Goal: Task Accomplishment & Management: Use online tool/utility

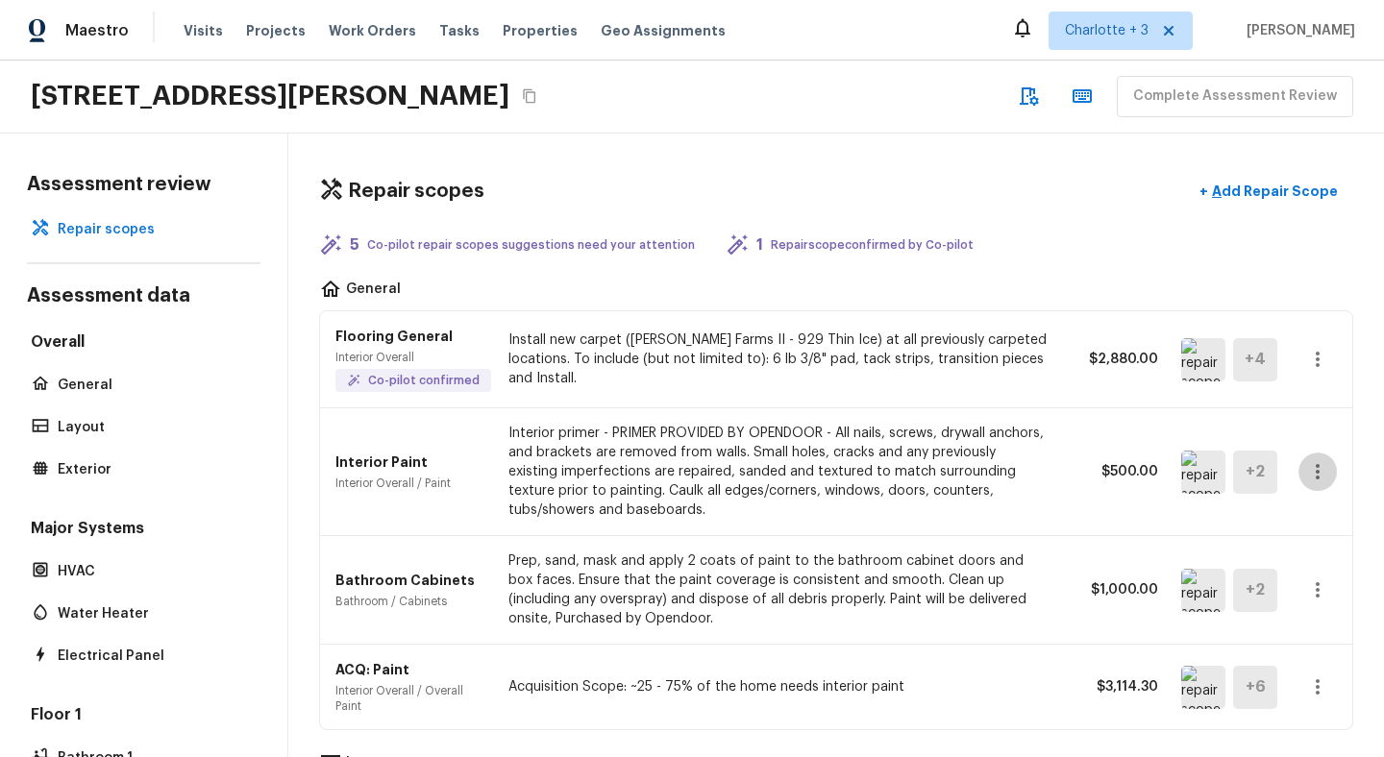
click at [1311, 469] on icon "button" at bounding box center [1317, 471] width 23 height 23
click at [1306, 507] on li "Edit" at bounding box center [1323, 528] width 89 height 58
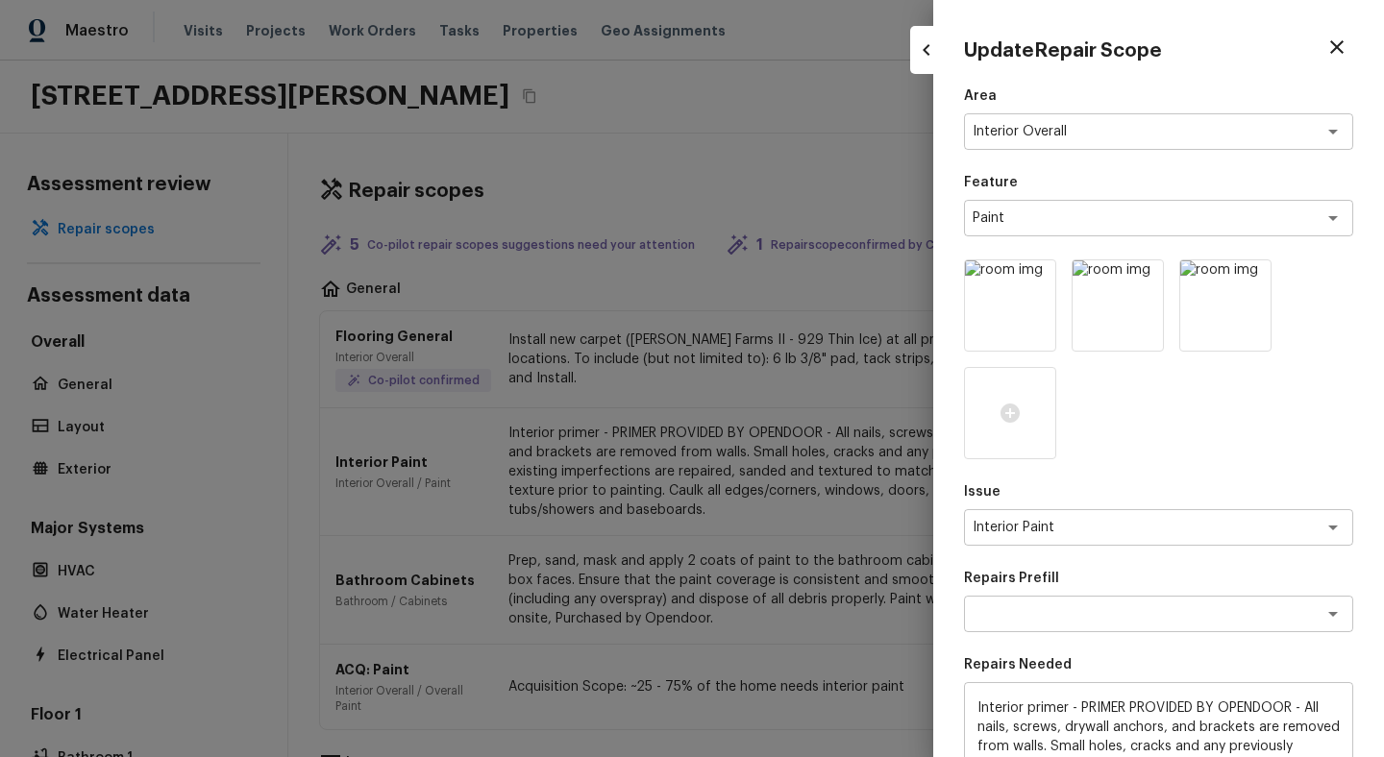
click at [1344, 38] on icon "button" at bounding box center [1336, 47] width 23 height 23
type input "$0.00"
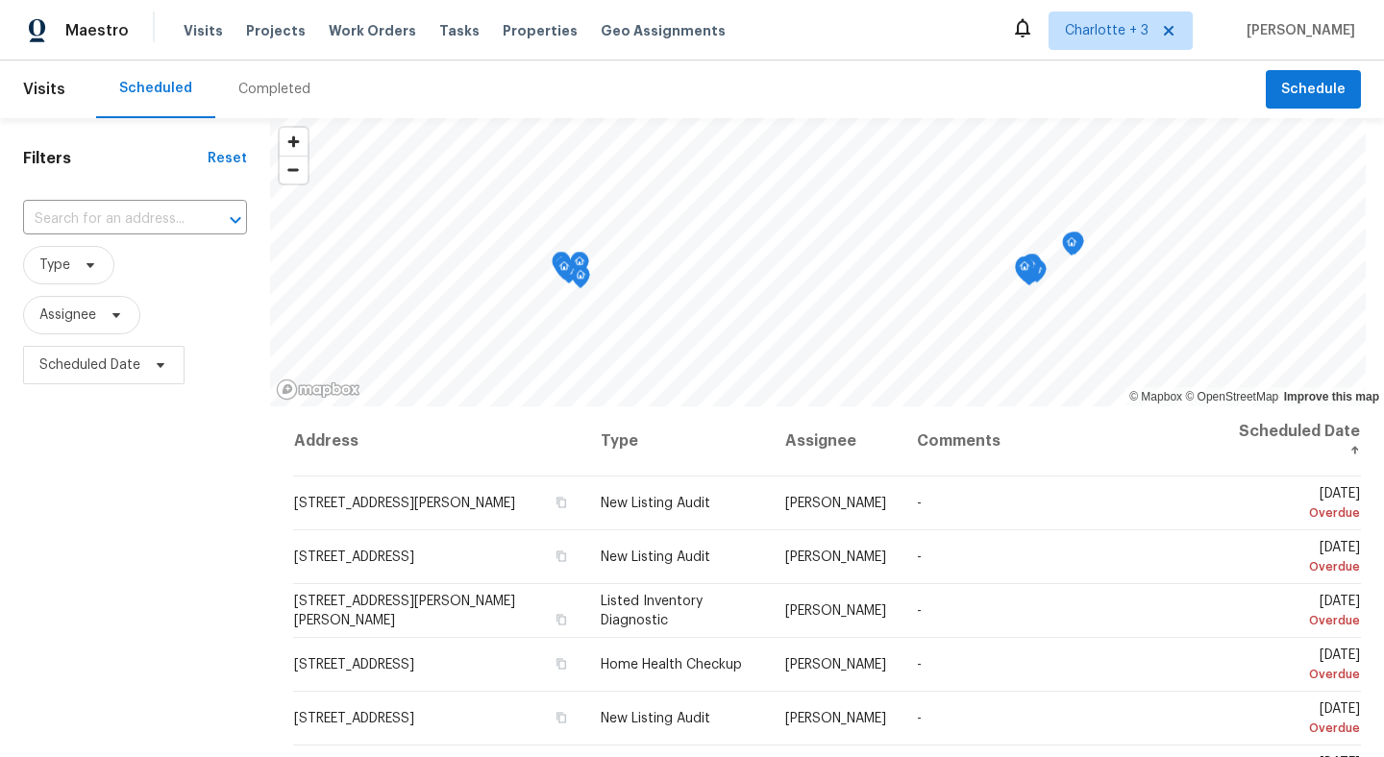
click at [439, 31] on span "Tasks" at bounding box center [459, 30] width 40 height 13
